Goal: Transaction & Acquisition: Purchase product/service

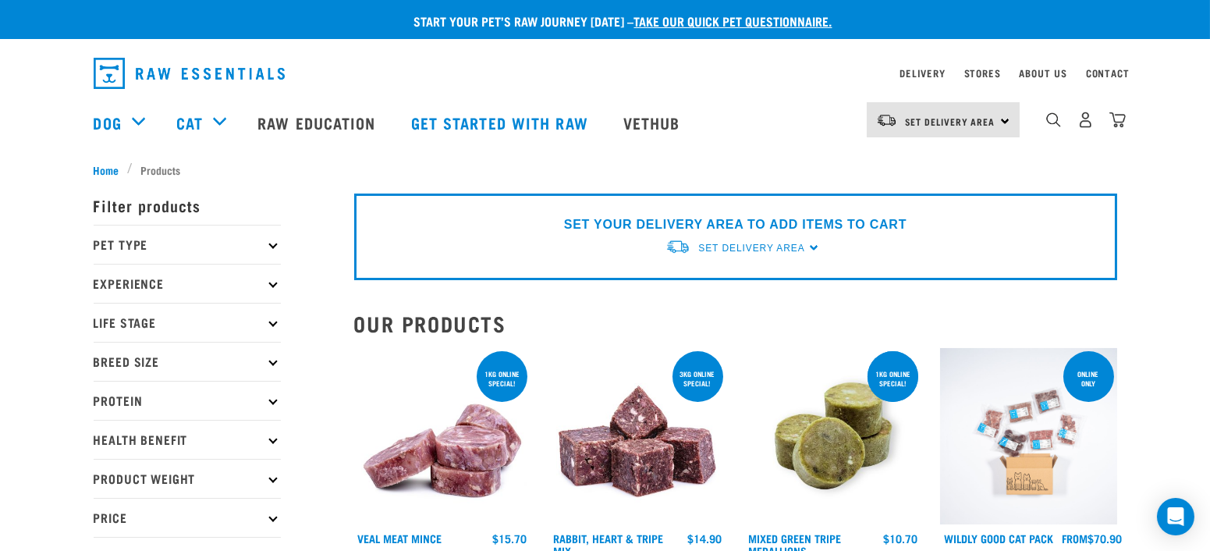
click at [268, 442] on p "Health Benefit" at bounding box center [187, 439] width 187 height 39
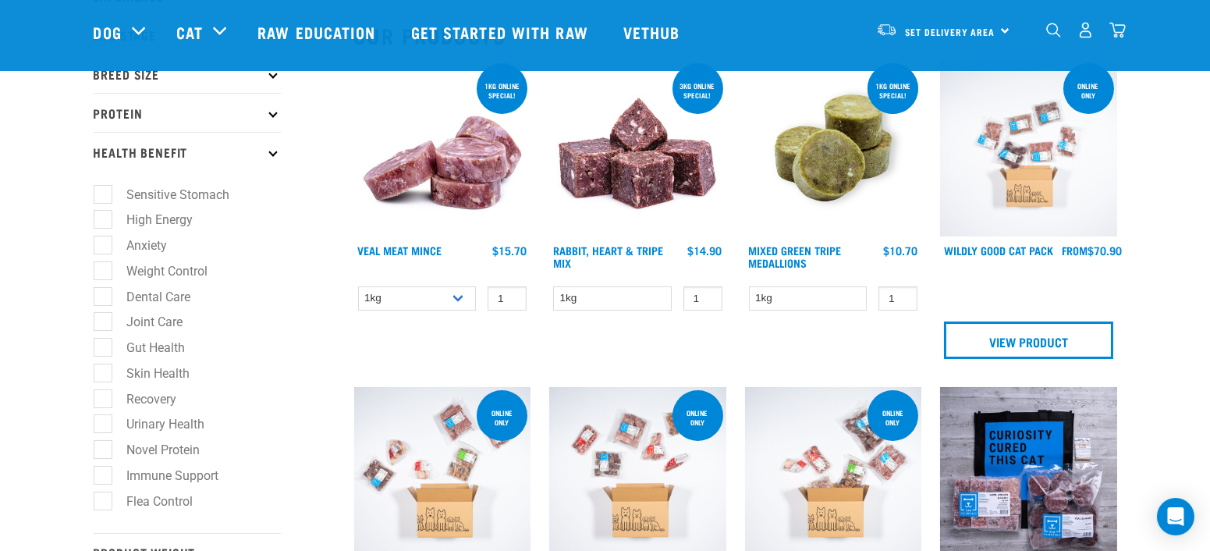
click at [104, 455] on label "Novel Protein" at bounding box center [154, 450] width 105 height 20
click at [104, 453] on input "Novel Protein" at bounding box center [99, 447] width 10 height 10
checkbox input "true"
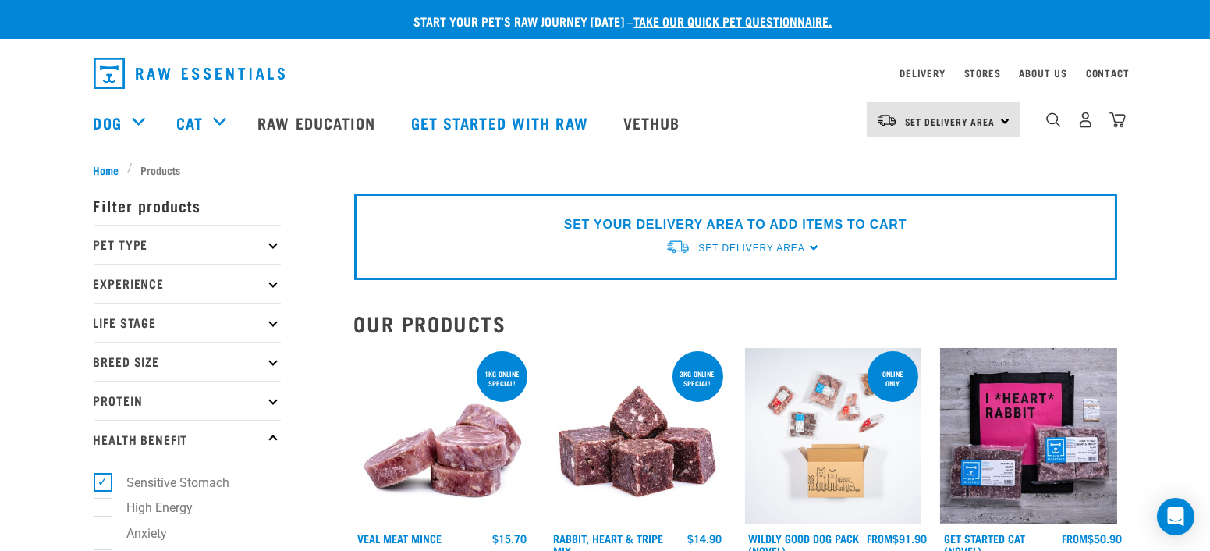
click at [102, 482] on label "Sensitive Stomach" at bounding box center [169, 483] width 134 height 20
click at [100, 482] on input "Sensitive Stomach" at bounding box center [99, 479] width 10 height 10
checkbox input "false"
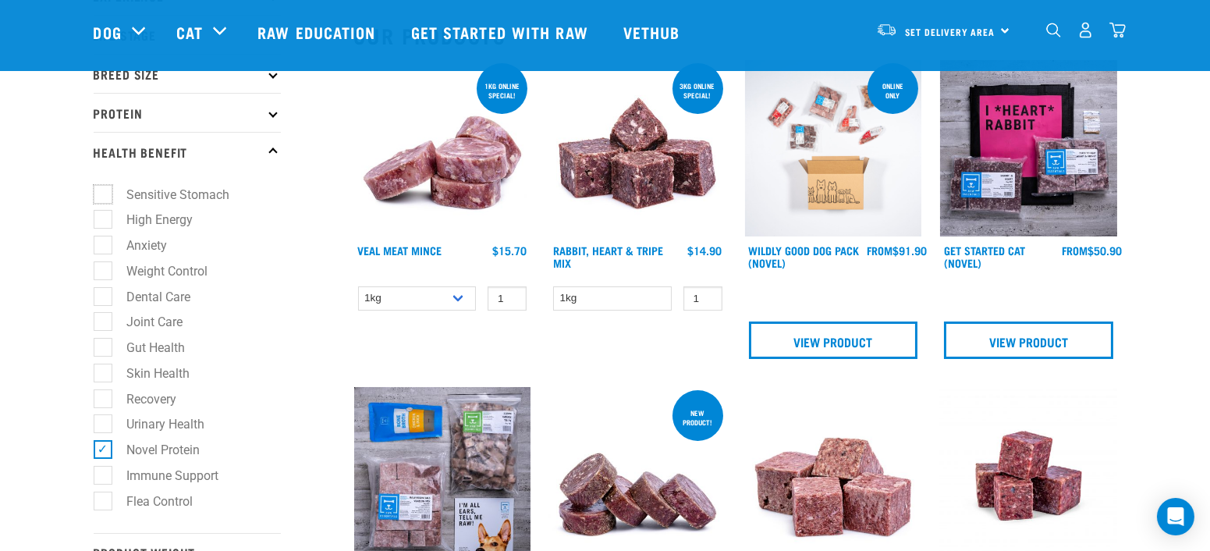
scroll to position [260, 0]
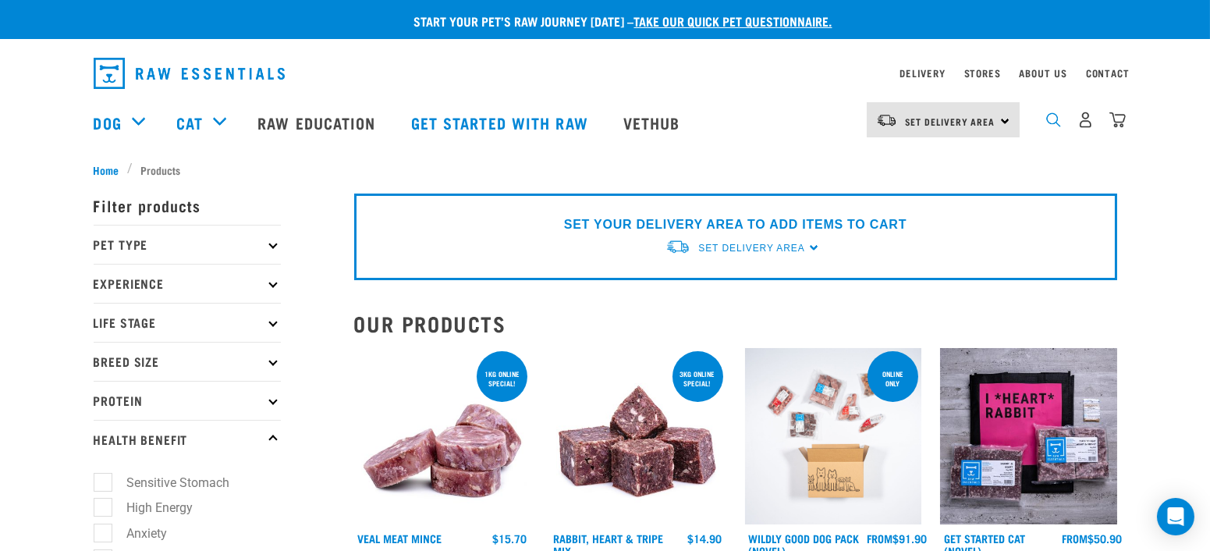
click at [1049, 127] on img "dropdown navigation" at bounding box center [1053, 119] width 15 height 15
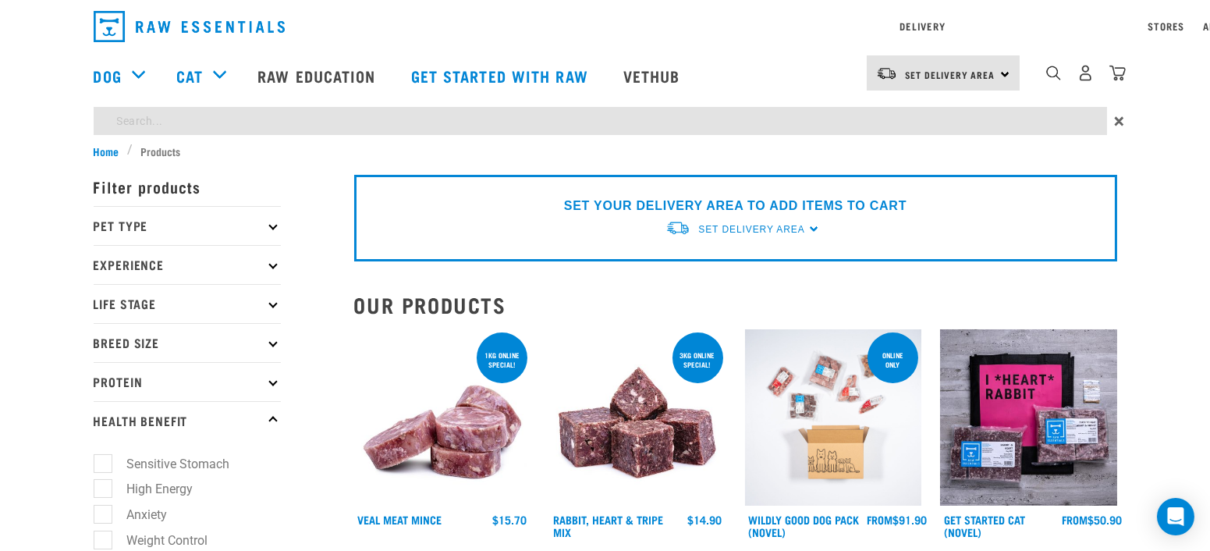
type input "bone broth"
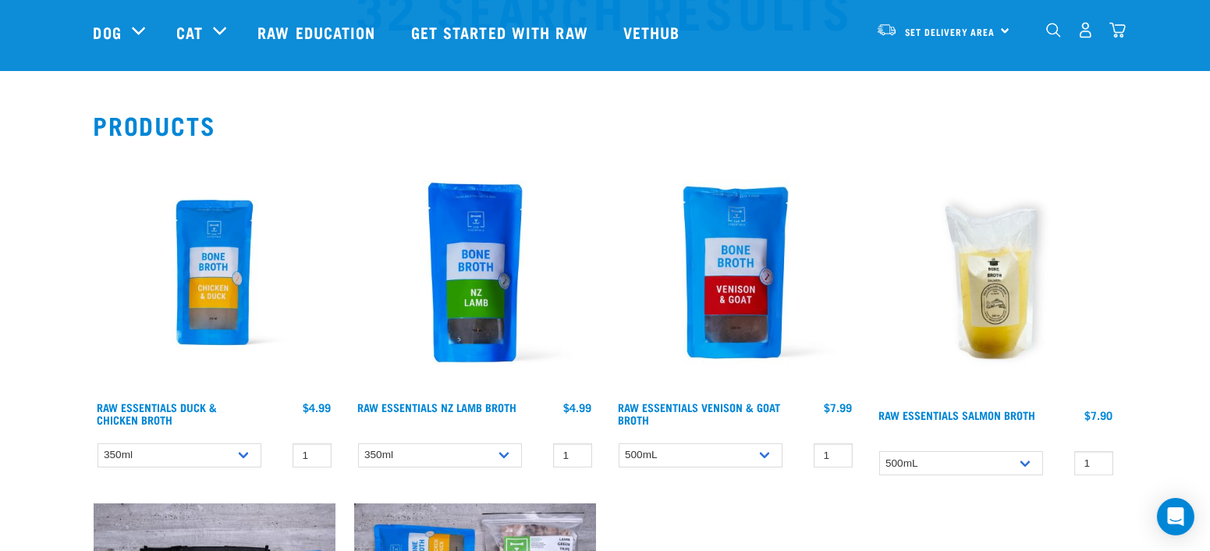
scroll to position [260, 0]
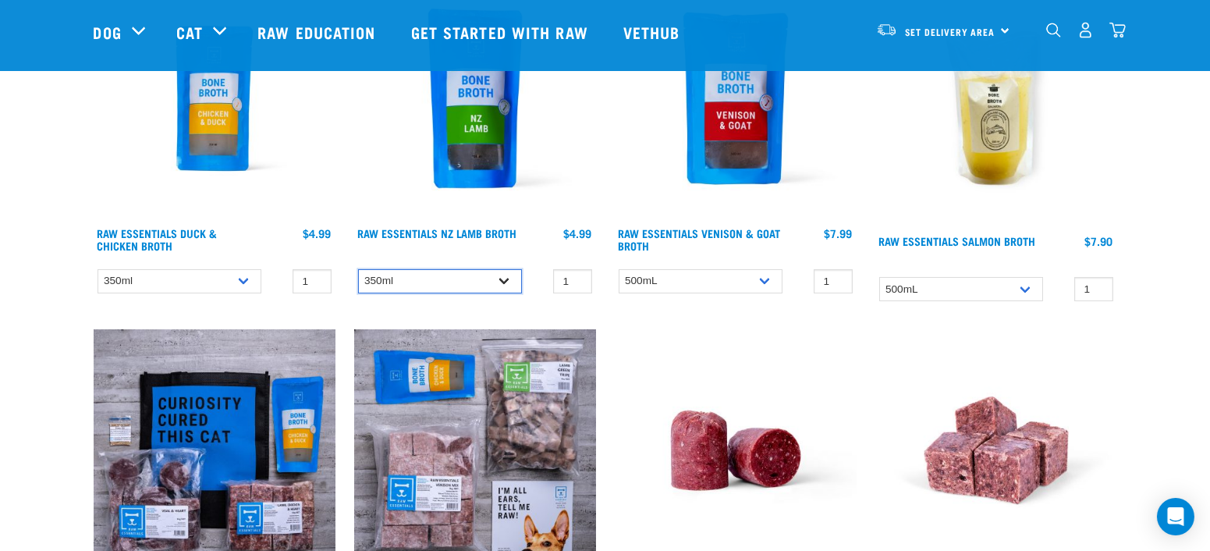
click at [509, 276] on select "350ml" at bounding box center [440, 281] width 164 height 24
click at [763, 279] on select "500mL" at bounding box center [701, 281] width 164 height 24
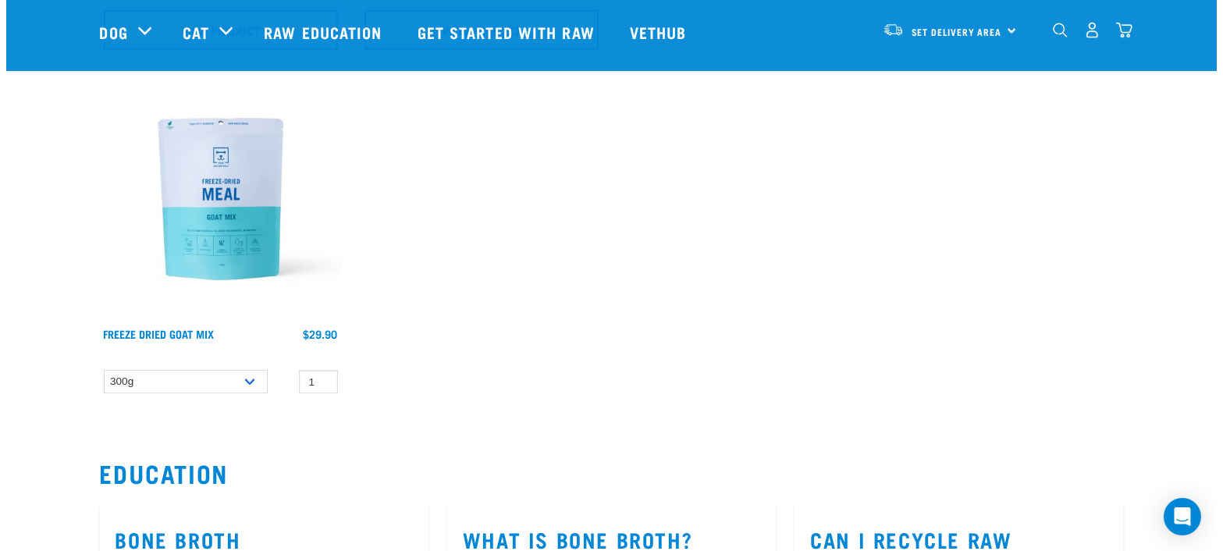
scroll to position [1561, 0]
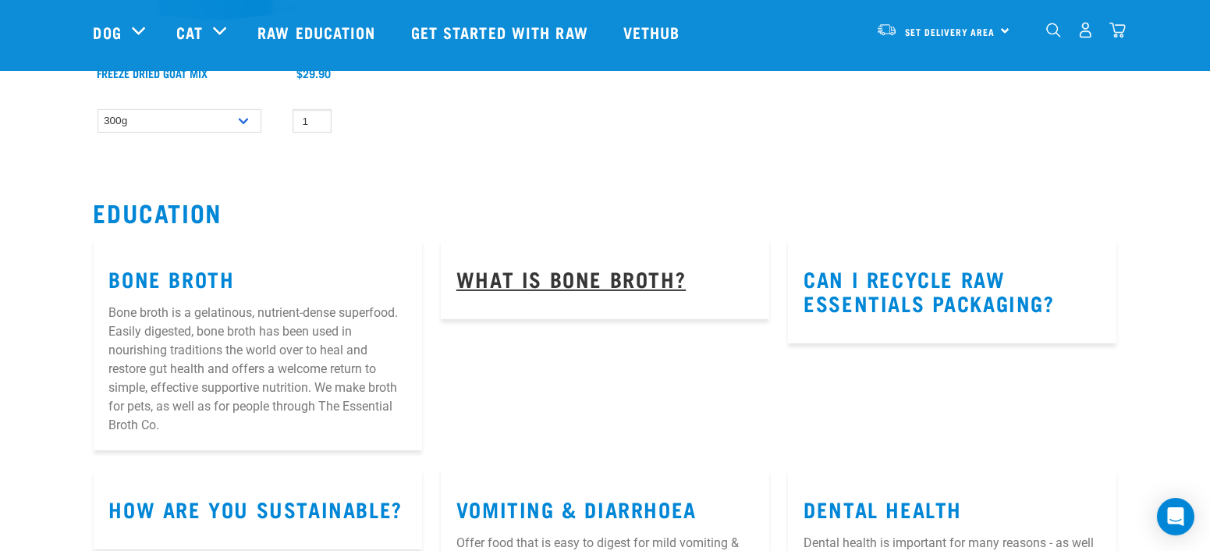
click at [582, 279] on link "What is bone broth?" at bounding box center [570, 278] width 229 height 12
